Goal: Task Accomplishment & Management: Manage account settings

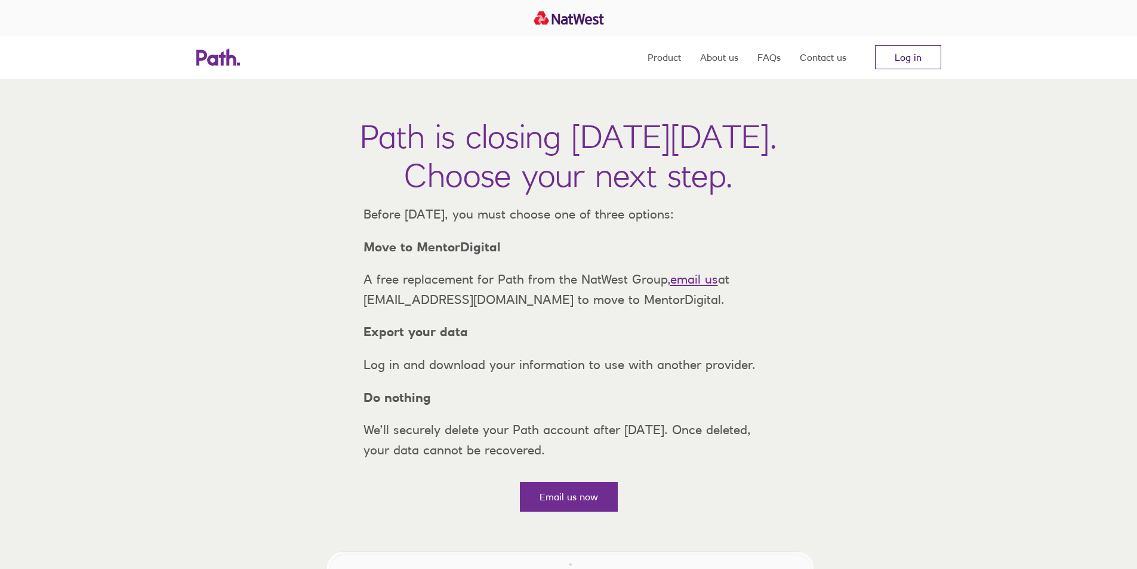
click at [901, 62] on link "Log in" at bounding box center [908, 57] width 66 height 24
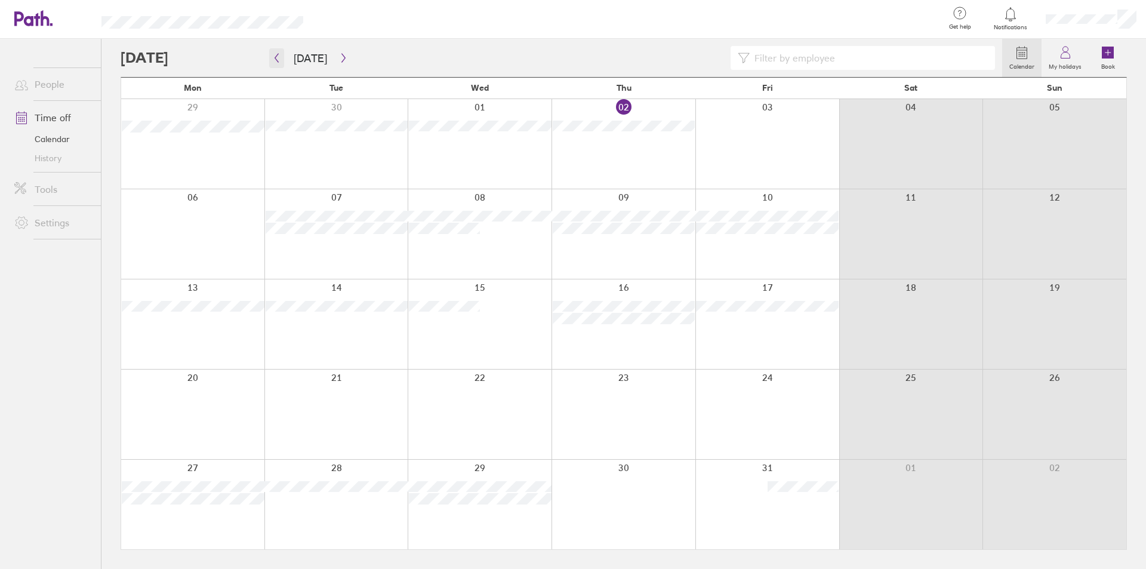
click at [278, 51] on button "button" at bounding box center [276, 58] width 15 height 20
click at [338, 53] on button "button" at bounding box center [343, 58] width 15 height 20
click at [713, 53] on div at bounding box center [562, 58] width 882 height 24
click at [338, 50] on button "button" at bounding box center [343, 58] width 15 height 20
click at [341, 52] on button "button" at bounding box center [343, 58] width 15 height 20
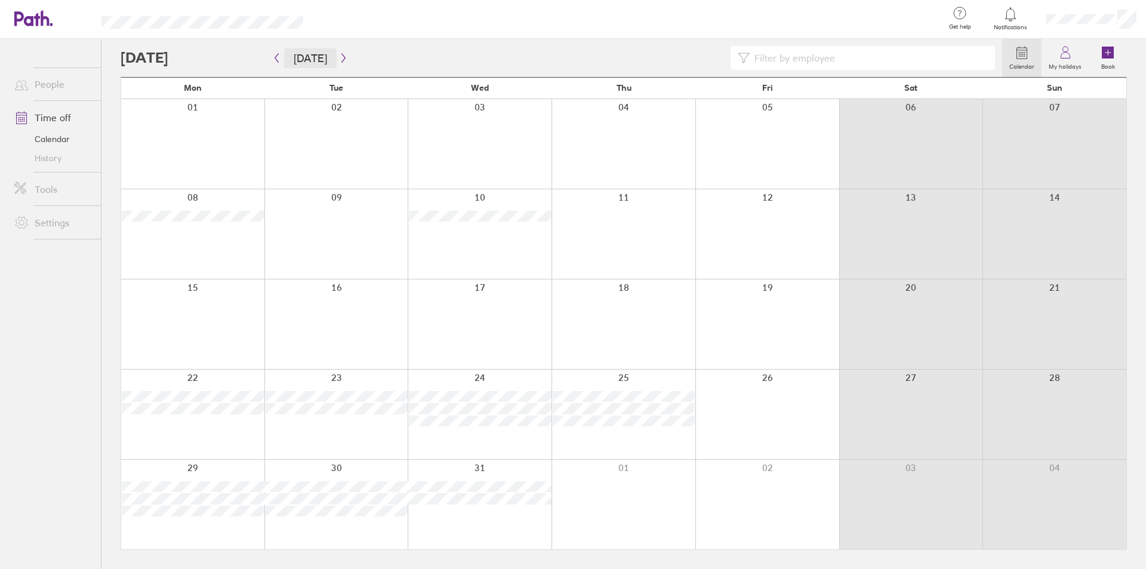
click at [312, 58] on button "[DATE]" at bounding box center [310, 58] width 53 height 20
click at [710, 54] on div at bounding box center [562, 58] width 882 height 24
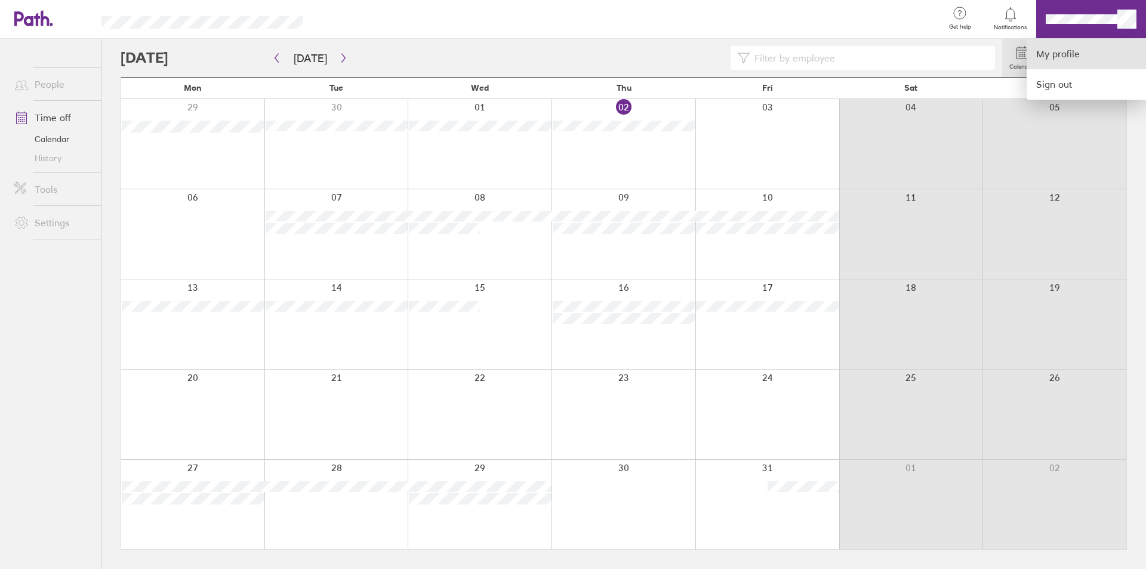
click at [1049, 48] on link "My profile" at bounding box center [1086, 54] width 119 height 30
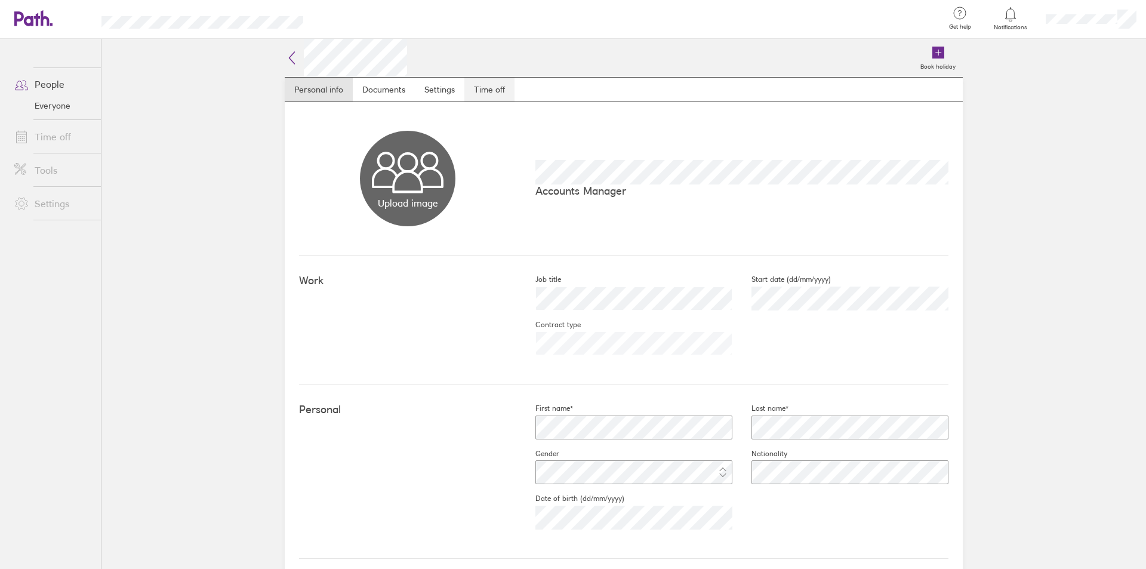
click at [484, 88] on link "Time off" at bounding box center [489, 90] width 50 height 24
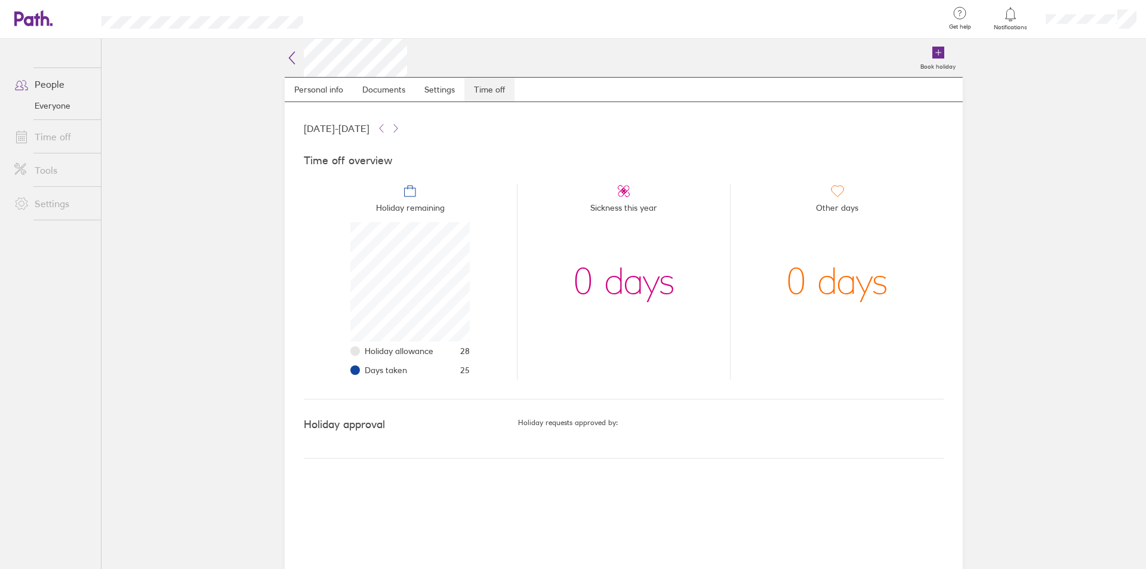
scroll to position [119, 119]
click at [54, 133] on link "Time off" at bounding box center [53, 137] width 96 height 24
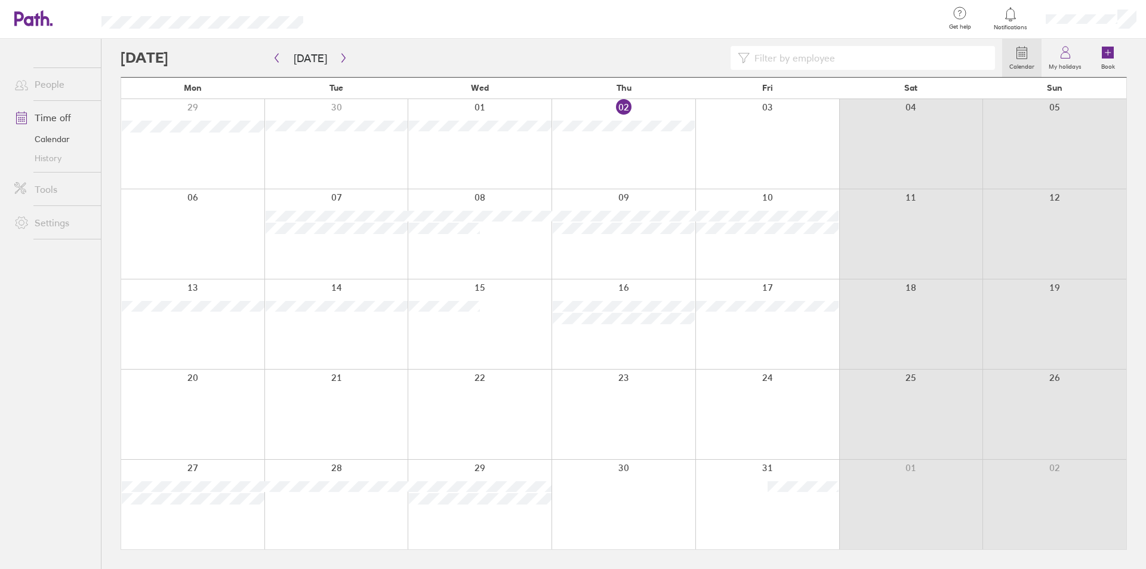
click at [713, 54] on div at bounding box center [562, 58] width 882 height 24
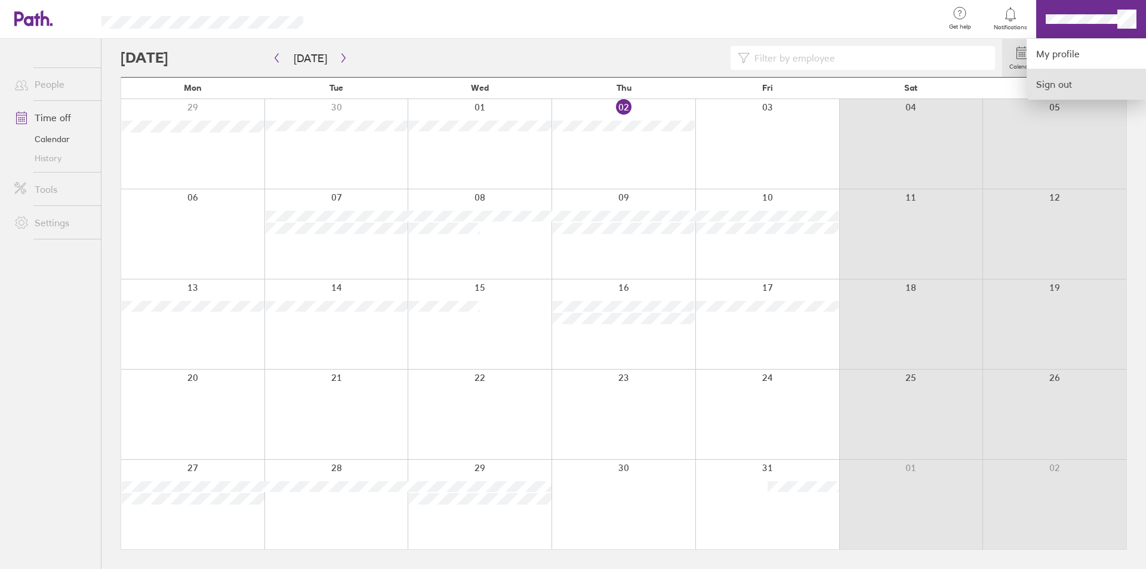
click at [1055, 81] on link "Sign out" at bounding box center [1086, 84] width 119 height 30
